Goal: Task Accomplishment & Management: Manage account settings

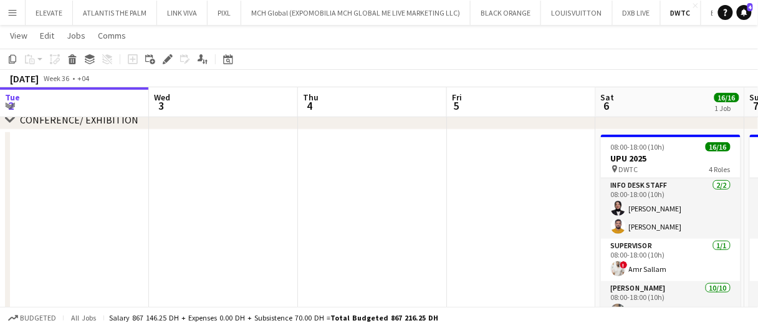
scroll to position [0, 371]
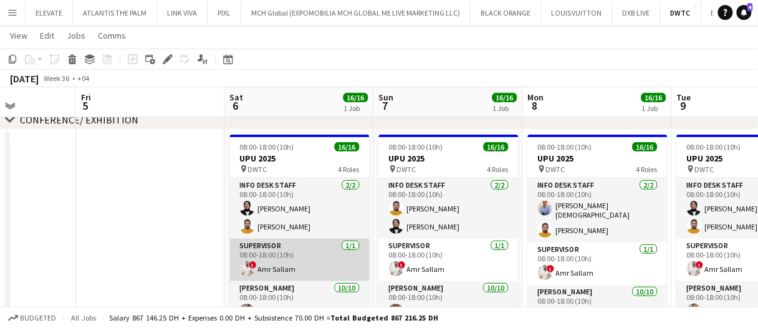
click at [312, 264] on app-card-role "Supervisor 1/1 08:00-18:00 (10h) ! Amr Sallam" at bounding box center [300, 260] width 140 height 42
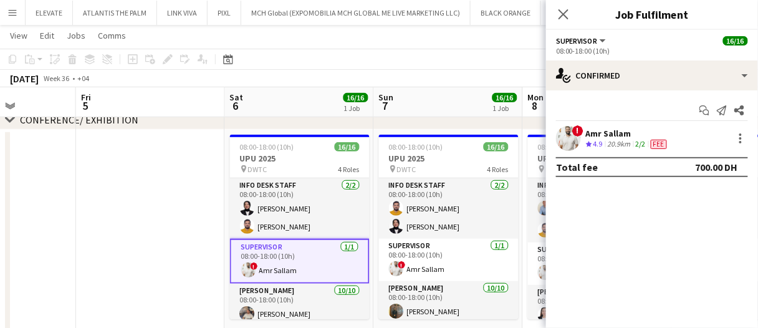
click at [620, 138] on div "Amr Sallam" at bounding box center [627, 133] width 83 height 11
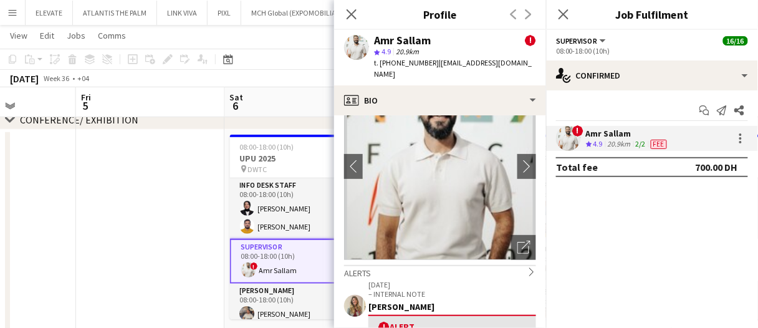
scroll to position [125, 0]
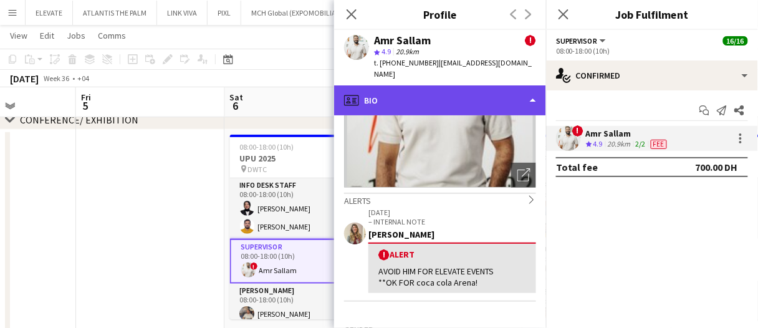
drag, startPoint x: 431, startPoint y: 77, endPoint x: 458, endPoint y: 155, distance: 82.4
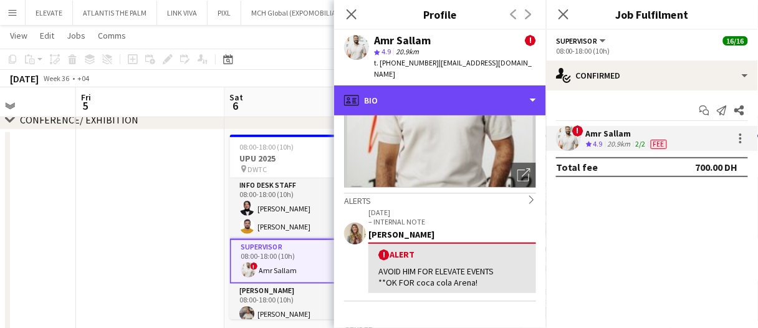
click at [431, 85] on div "profile Bio" at bounding box center [440, 100] width 212 height 30
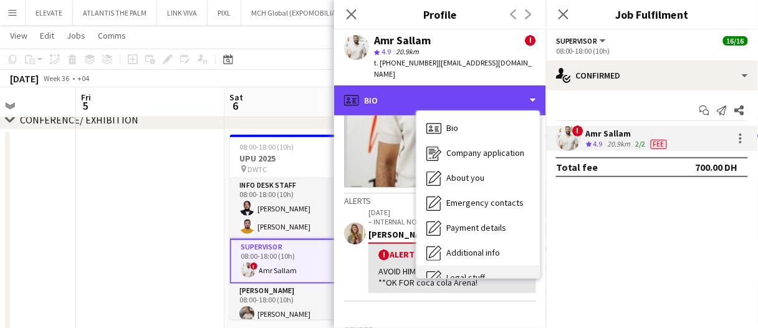
scroll to position [67, 0]
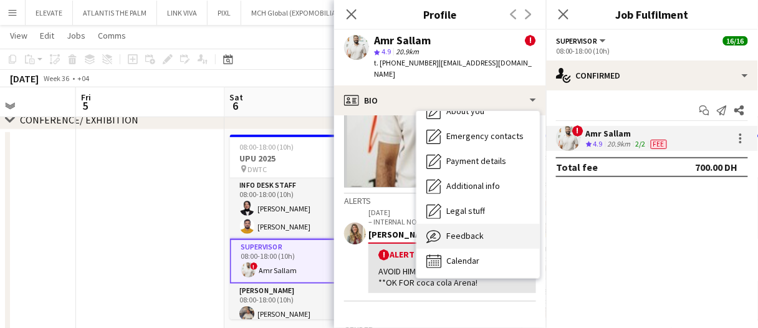
click at [476, 230] on span "Feedback" at bounding box center [464, 235] width 37 height 11
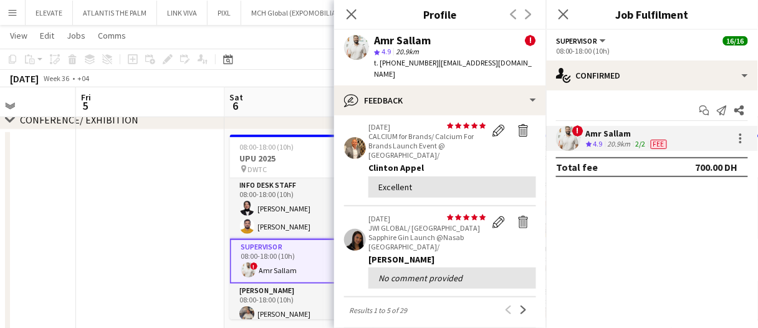
scroll to position [374, 0]
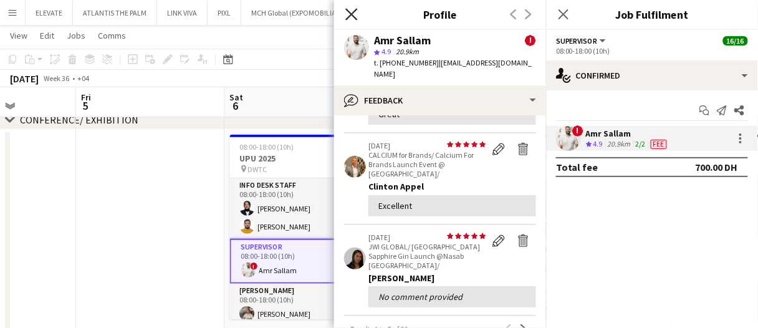
click at [351, 14] on icon at bounding box center [351, 14] width 12 height 12
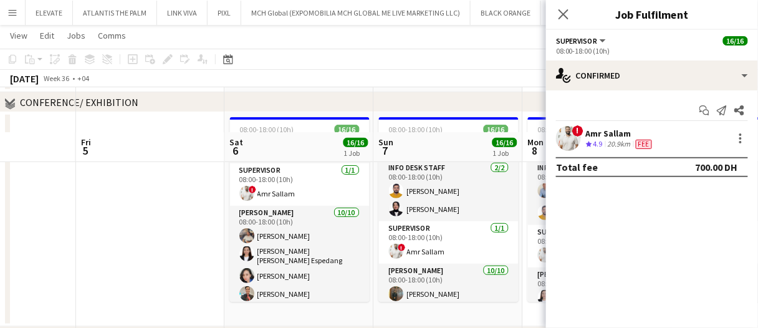
scroll to position [125, 0]
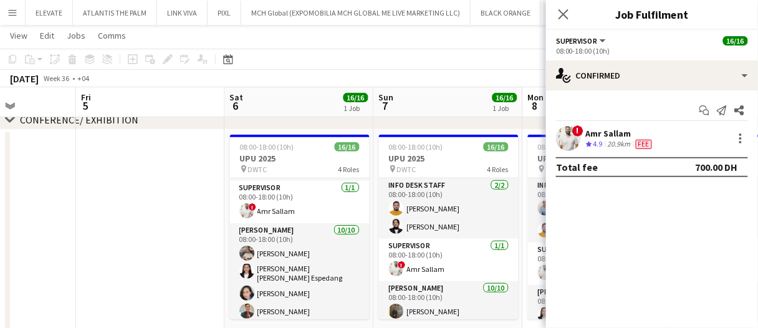
click at [270, 100] on app-board-header-date "Sat 6 16/16 1 Job" at bounding box center [299, 102] width 149 height 30
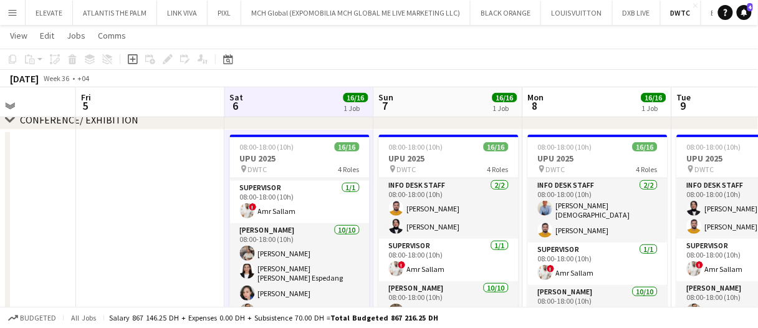
click at [284, 102] on app-board-header-date "Sat 6 16/16 1 Job" at bounding box center [299, 102] width 149 height 30
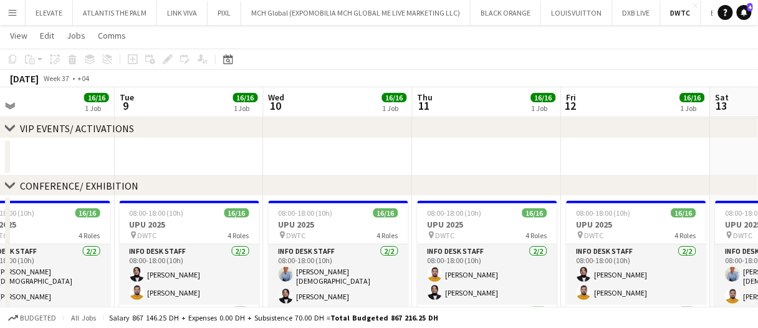
scroll to position [0, 0]
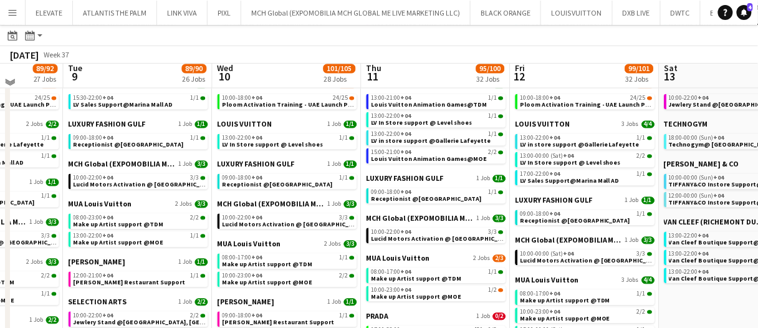
scroll to position [498, 0]
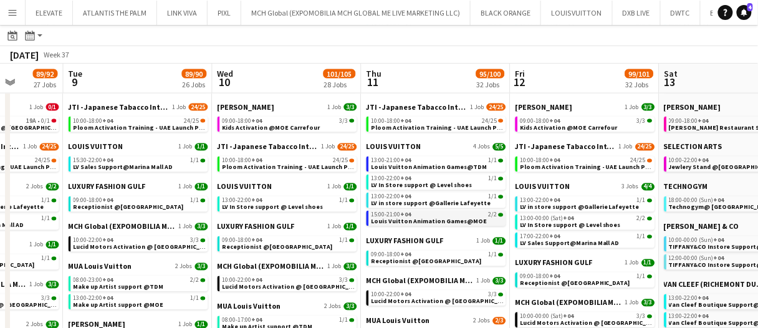
click at [436, 221] on span "Louis Vuitton Animation Games@MOE" at bounding box center [429, 221] width 116 height 8
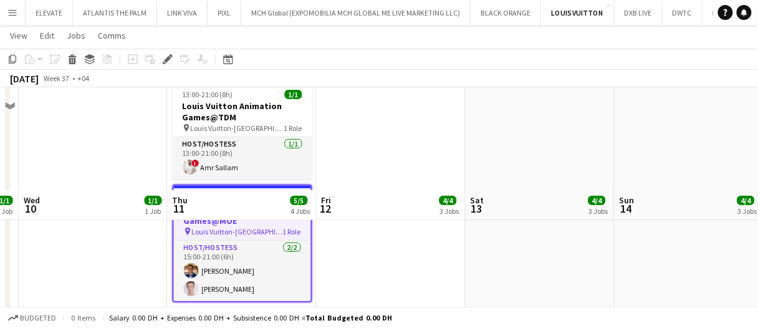
scroll to position [62, 0]
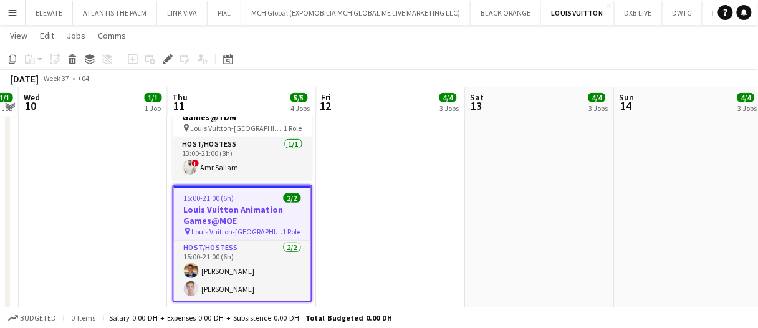
click at [425, 238] on app-date-cell at bounding box center [391, 201] width 149 height 249
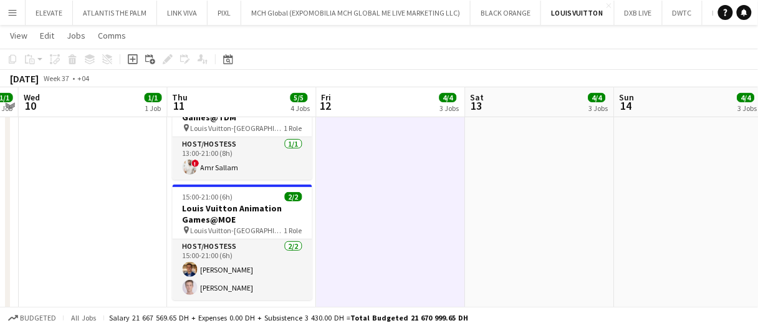
click at [426, 215] on app-date-cell at bounding box center [391, 201] width 149 height 249
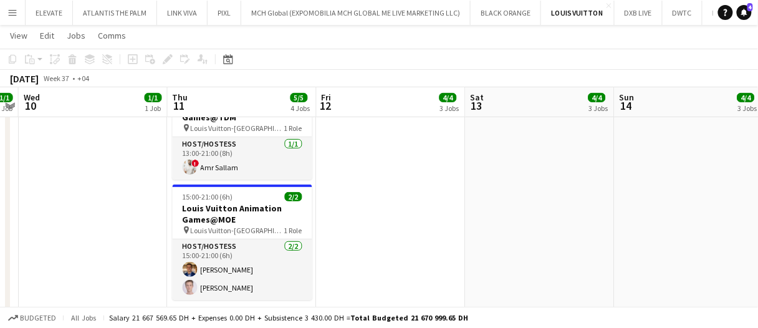
scroll to position [0, 0]
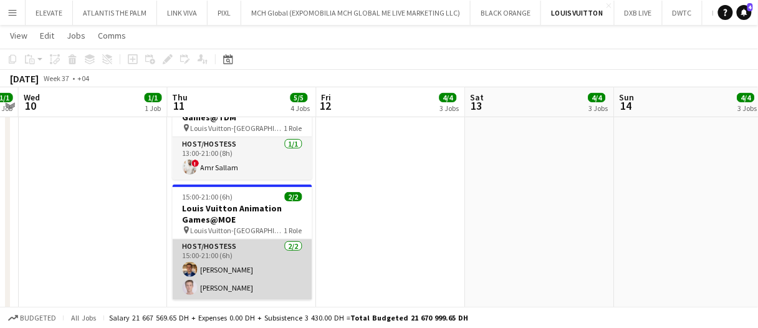
click at [260, 273] on app-card-role "Host/Hostess 2/2 15:00-21:00 (6h) Ahmed Mostafa Anis Abed" at bounding box center [243, 269] width 140 height 60
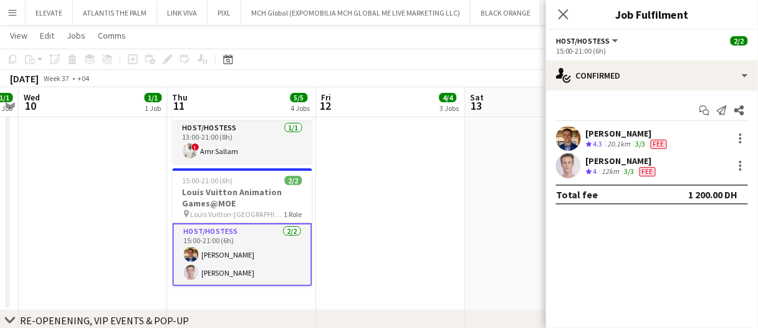
scroll to position [79, 0]
click at [599, 143] on span "4.3" at bounding box center [597, 143] width 9 height 9
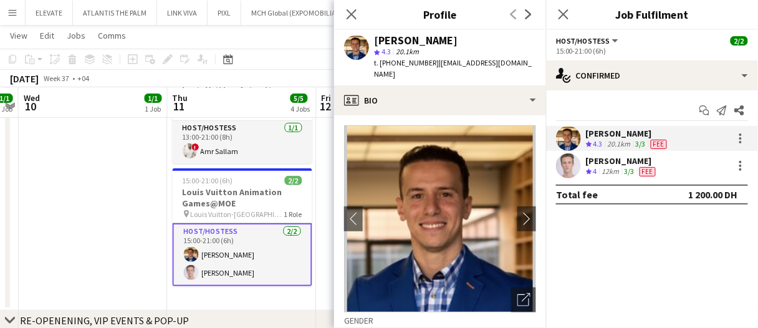
drag, startPoint x: 611, startPoint y: 150, endPoint x: 611, endPoint y: 169, distance: 19.9
click at [611, 150] on div "Ahmed Mostafa Crew rating 4.3 20.1km 3/3 Fee" at bounding box center [652, 138] width 212 height 25
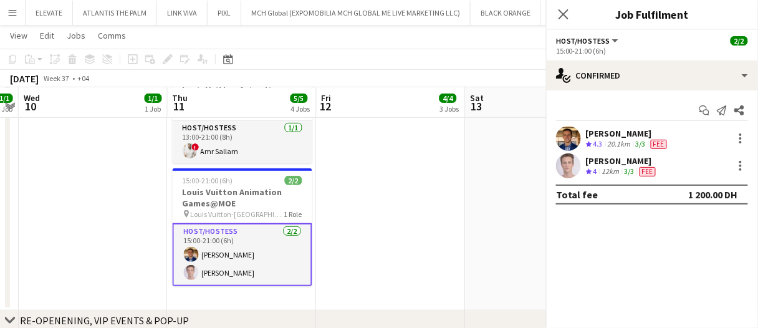
click at [611, 169] on div "12km" at bounding box center [610, 171] width 22 height 11
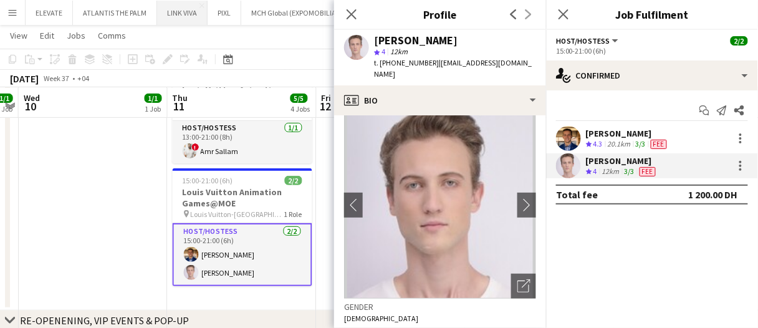
scroll to position [0, 0]
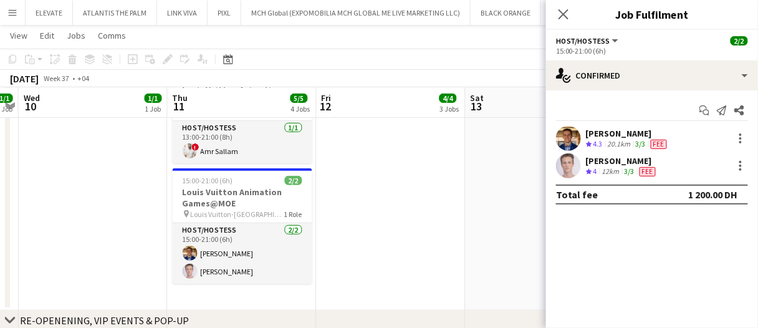
click at [427, 216] on app-date-cell at bounding box center [391, 185] width 149 height 249
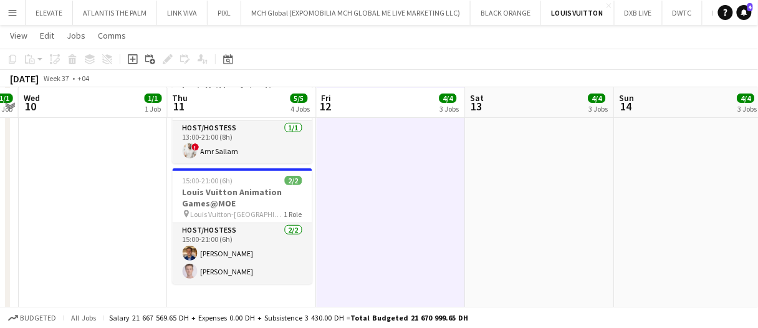
click at [410, 260] on app-date-cell at bounding box center [391, 185] width 149 height 249
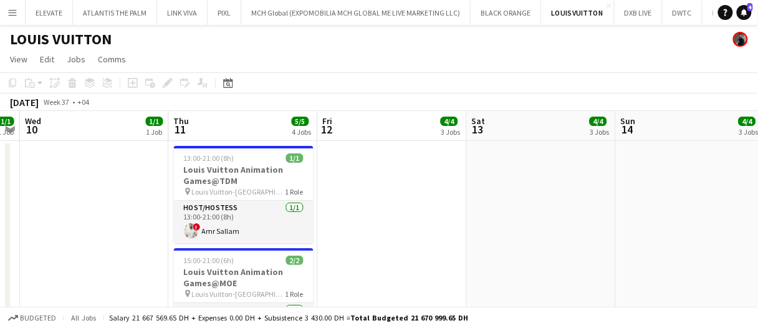
click at [399, 183] on app-date-cell at bounding box center [392, 265] width 149 height 249
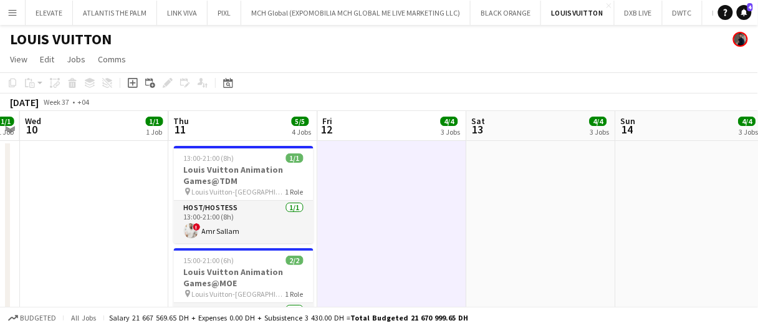
click at [399, 183] on app-date-cell at bounding box center [392, 265] width 149 height 249
